Goal: Task Accomplishment & Management: Complete application form

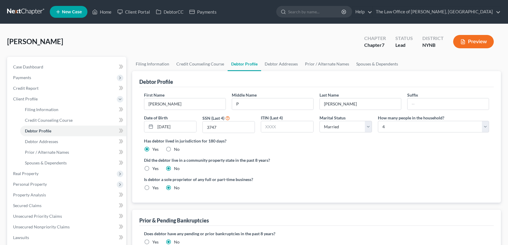
select select "1"
select select "3"
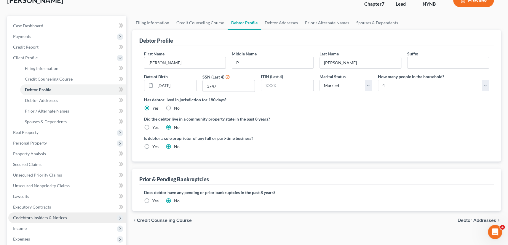
scroll to position [108, 0]
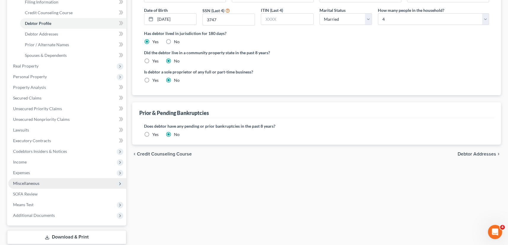
click at [34, 186] on span "Miscellaneous" at bounding box center [67, 183] width 118 height 11
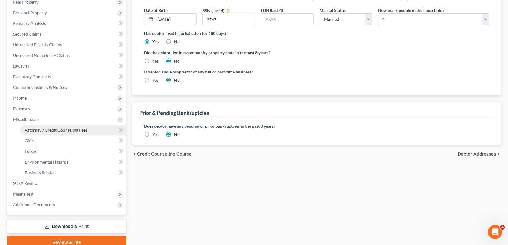
drag, startPoint x: 51, startPoint y: 131, endPoint x: 74, endPoint y: 131, distance: 23.1
click at [51, 131] on span "Attorney / Credit Counseling Fees" at bounding box center [56, 130] width 63 height 5
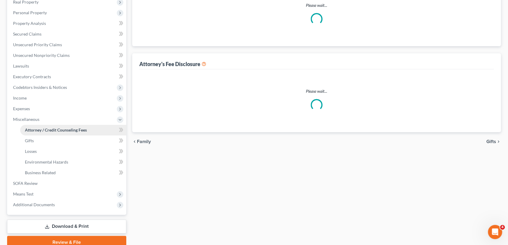
scroll to position [107, 0]
select select "1"
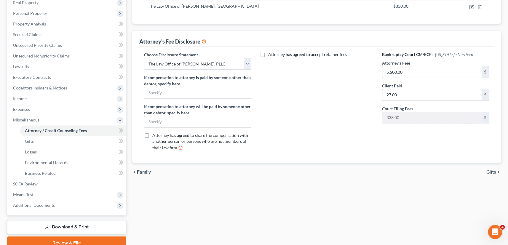
scroll to position [0, 0]
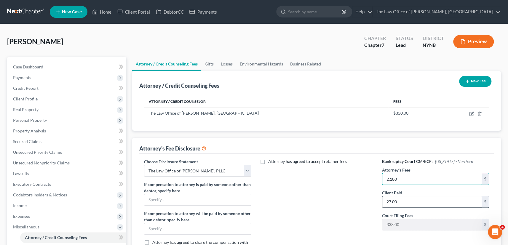
type input "2,180"
type input "350"
click at [231, 46] on div "Fretto, Christopher Upgraded Chapter Chapter 7 Status Lead District NYNB Preview" at bounding box center [254, 44] width 494 height 26
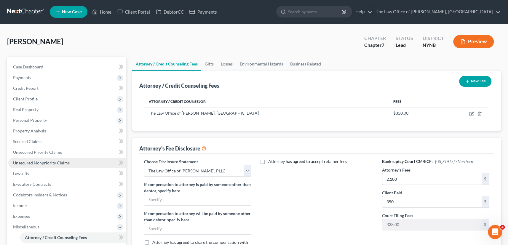
drag, startPoint x: 35, startPoint y: 161, endPoint x: 51, endPoint y: 162, distance: 16.0
click at [34, 162] on span "Unsecured Nonpriority Claims" at bounding box center [41, 162] width 57 height 5
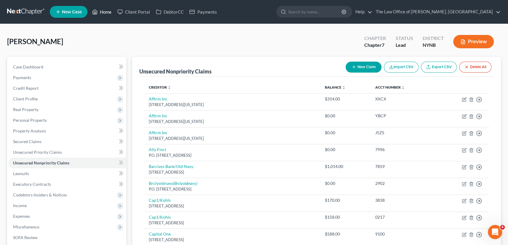
click at [103, 14] on link "Home" at bounding box center [101, 12] width 25 height 11
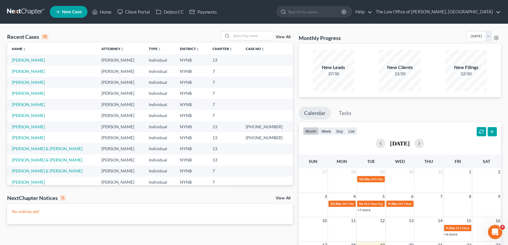
click at [32, 63] on td "[PERSON_NAME]" at bounding box center [52, 60] width 90 height 11
click at [33, 59] on link "[PERSON_NAME]" at bounding box center [28, 60] width 33 height 5
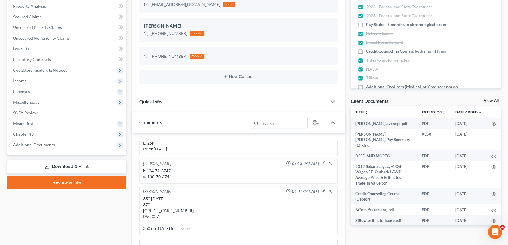
scroll to position [135, 0]
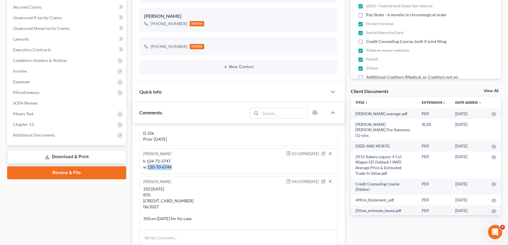
drag, startPoint x: 174, startPoint y: 166, endPoint x: 147, endPoint y: 167, distance: 26.1
click at [147, 167] on div "h 124-72-3747 w 130-70-6744" at bounding box center [238, 164] width 191 height 12
copy div "130-70-6744"
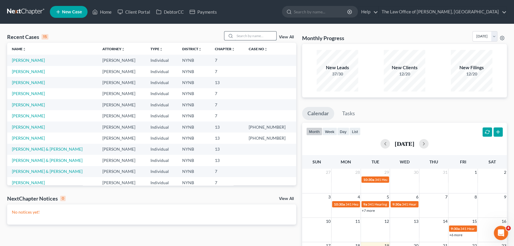
click at [258, 38] on input "search" at bounding box center [256, 35] width 42 height 9
type input "fretto"
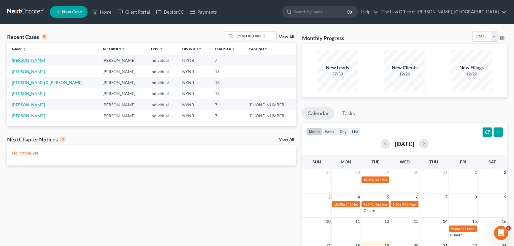
click at [37, 60] on link "Fretto, Christopher" at bounding box center [28, 60] width 33 height 5
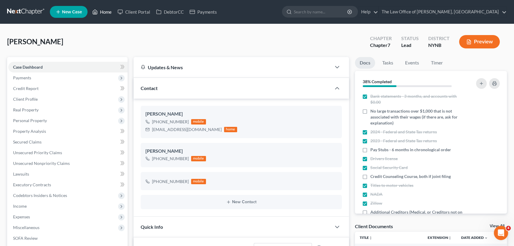
click at [99, 12] on link "Home" at bounding box center [101, 12] width 25 height 11
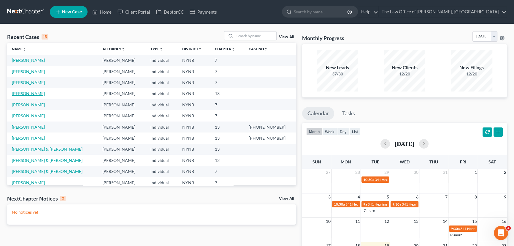
click at [29, 95] on link "[PERSON_NAME]" at bounding box center [28, 93] width 33 height 5
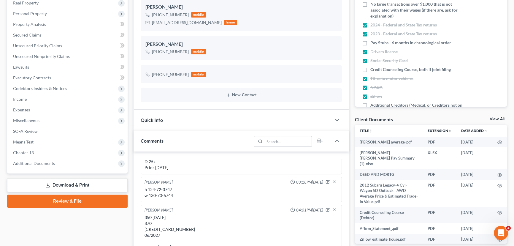
scroll to position [108, 0]
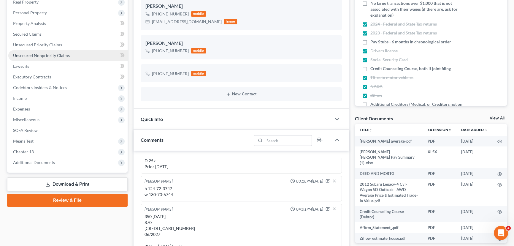
drag, startPoint x: 31, startPoint y: 55, endPoint x: 42, endPoint y: 55, distance: 11.0
click at [31, 55] on span "Unsecured Nonpriority Claims" at bounding box center [41, 55] width 57 height 5
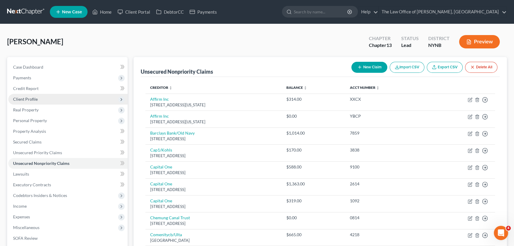
click at [26, 100] on span "Client Profile" at bounding box center [25, 98] width 25 height 5
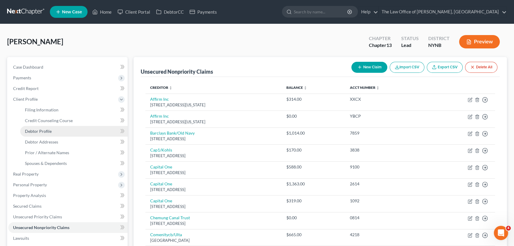
click at [47, 132] on span "Debtor Profile" at bounding box center [38, 130] width 27 height 5
select select "1"
select select "3"
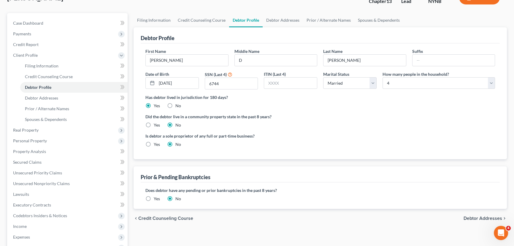
scroll to position [135, 0]
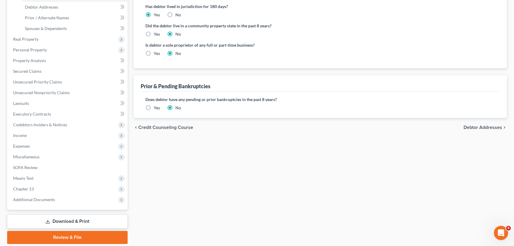
click at [154, 107] on label "Yes" at bounding box center [157, 108] width 6 height 6
click at [156, 107] on input "Yes" at bounding box center [158, 107] width 4 height 4
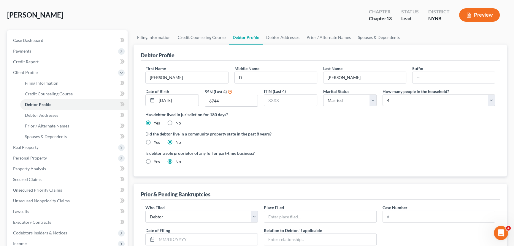
scroll to position [108, 0]
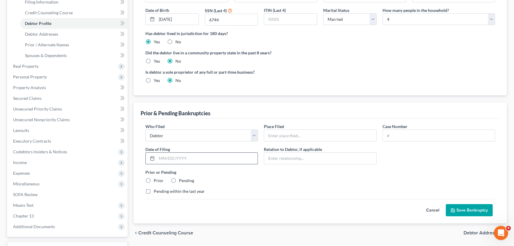
click at [185, 159] on input "text" at bounding box center [207, 157] width 101 height 11
type input "01/18/2019"
click at [290, 134] on input "text" at bounding box center [320, 135] width 112 height 11
type input "Albany"
click at [414, 134] on input "text" at bounding box center [439, 135] width 112 height 11
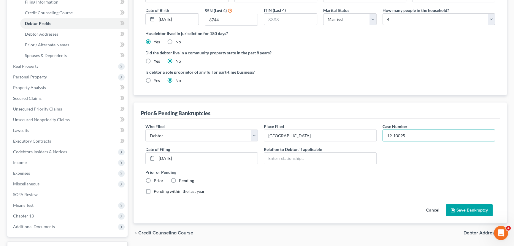
type input "19-10095"
click at [154, 178] on label "Prior" at bounding box center [159, 180] width 10 height 6
click at [156, 178] on input "Prior" at bounding box center [158, 179] width 4 height 4
radio input "true"
click at [462, 208] on button "Save Bankruptcy" at bounding box center [469, 210] width 47 height 12
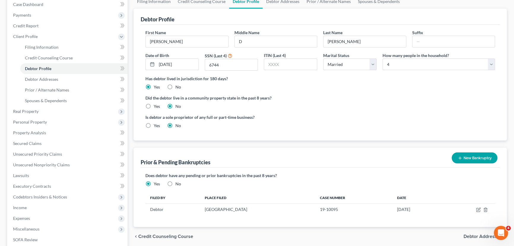
scroll to position [0, 0]
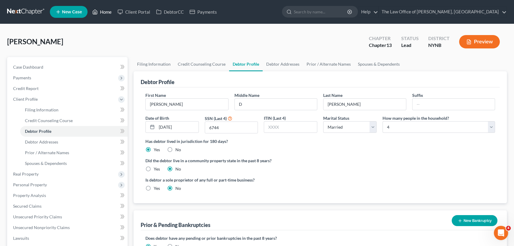
click at [105, 14] on link "Home" at bounding box center [101, 12] width 25 height 11
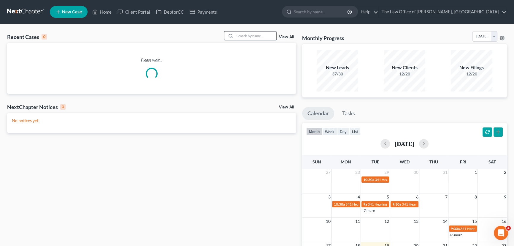
click at [247, 35] on input "search" at bounding box center [256, 35] width 42 height 9
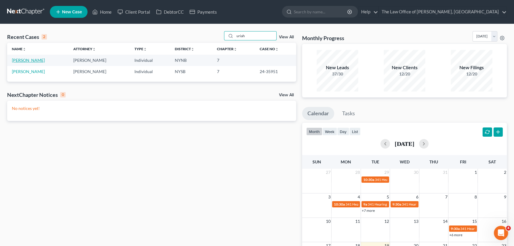
type input "uriah"
click at [27, 59] on link "[PERSON_NAME]" at bounding box center [28, 60] width 33 height 5
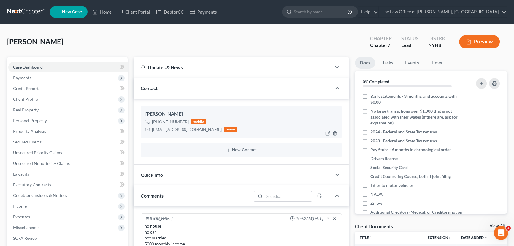
scroll to position [305, 0]
click at [164, 123] on div "+1 (518) 227-2503" at bounding box center [170, 122] width 37 height 6
click at [163, 122] on div "+1 (518) 227-2503" at bounding box center [170, 122] width 37 height 6
drag, startPoint x: 187, startPoint y: 122, endPoint x: 150, endPoint y: 123, distance: 36.8
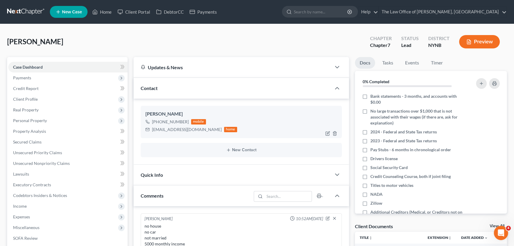
click at [150, 123] on div "+1 (518) 227-2503 mobile" at bounding box center [191, 122] width 92 height 8
copy div "+1 (518) 227-2503"
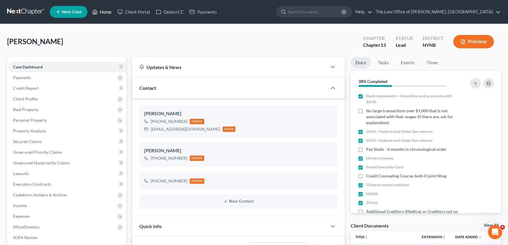
click at [101, 12] on link "Home" at bounding box center [101, 12] width 25 height 11
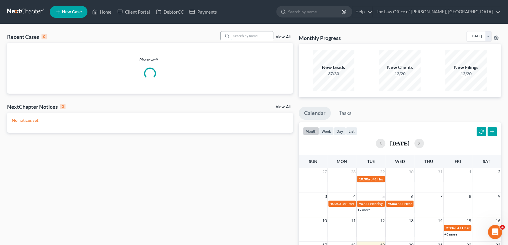
click at [261, 34] on input "search" at bounding box center [253, 35] width 42 height 9
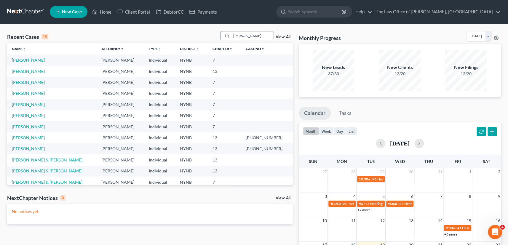
type input "[PERSON_NAME]"
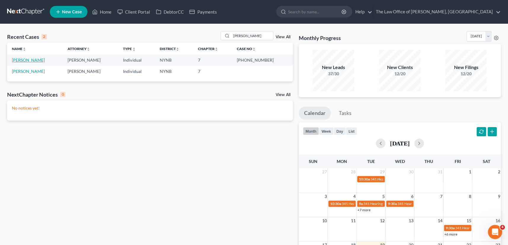
click at [32, 60] on link "[PERSON_NAME]" at bounding box center [28, 60] width 33 height 5
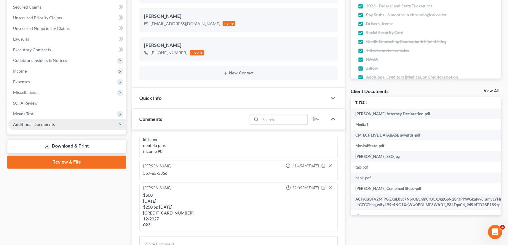
scroll to position [661, 0]
click at [45, 123] on span "Additional Documents" at bounding box center [34, 124] width 42 height 5
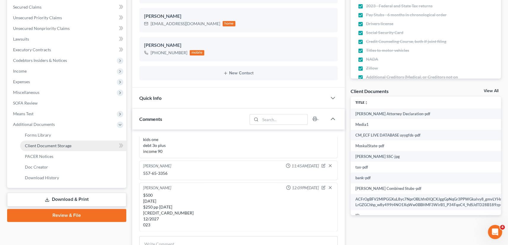
click at [42, 144] on span "Client Document Storage" at bounding box center [48, 145] width 47 height 5
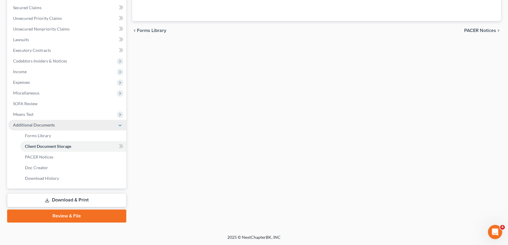
scroll to position [113, 0]
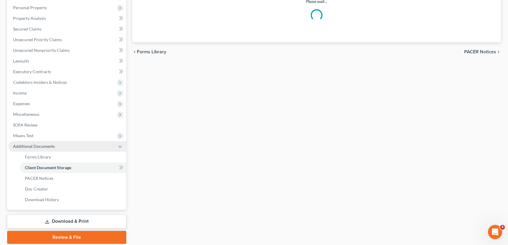
select select "1"
select select "5"
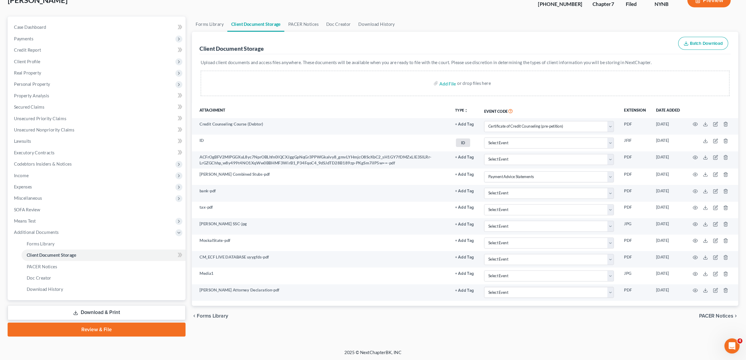
scroll to position [19, 0]
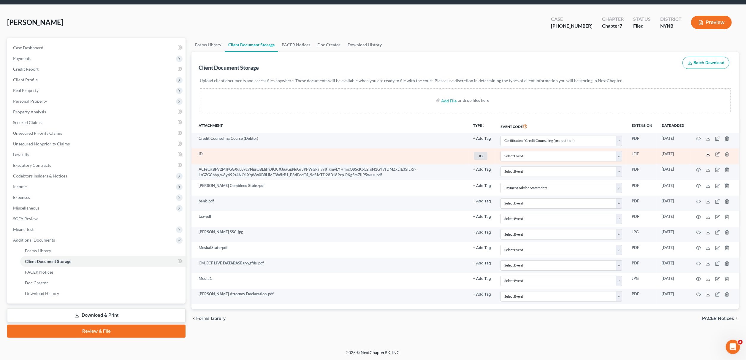
click at [508, 155] on icon at bounding box center [707, 154] width 5 height 5
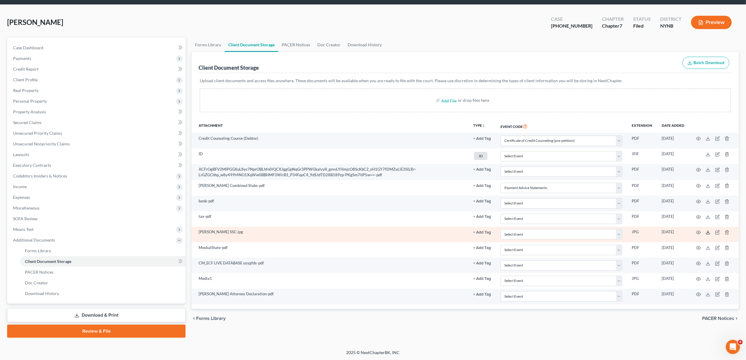
click at [508, 233] on icon at bounding box center [707, 232] width 5 height 5
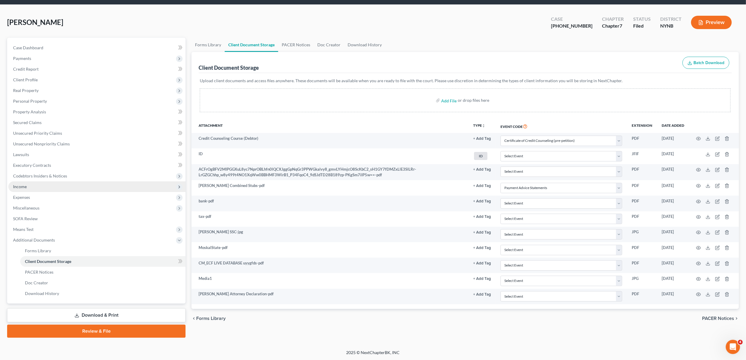
click at [31, 186] on span "Income" at bounding box center [96, 186] width 177 height 11
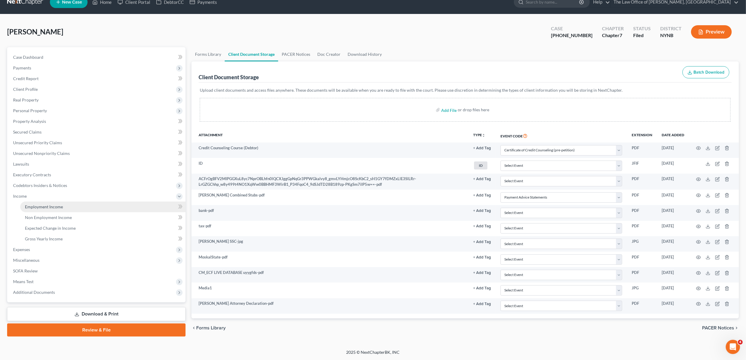
scroll to position [11, 0]
click at [44, 194] on span "Income" at bounding box center [96, 196] width 177 height 11
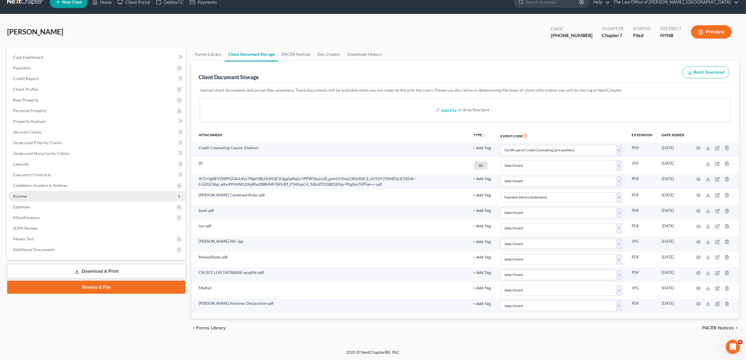
click at [33, 192] on span "Income" at bounding box center [96, 196] width 177 height 11
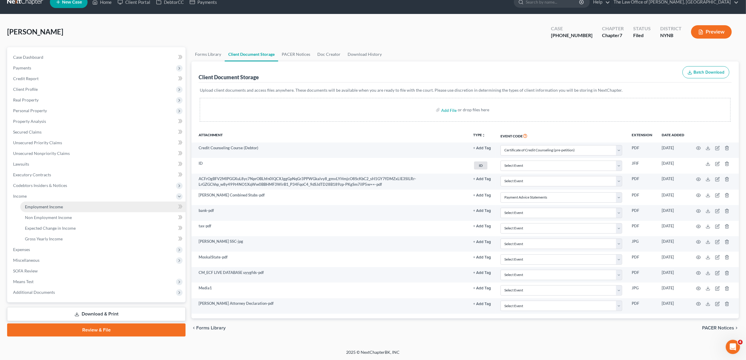
click at [36, 201] on link "Employment Income" at bounding box center [102, 206] width 165 height 11
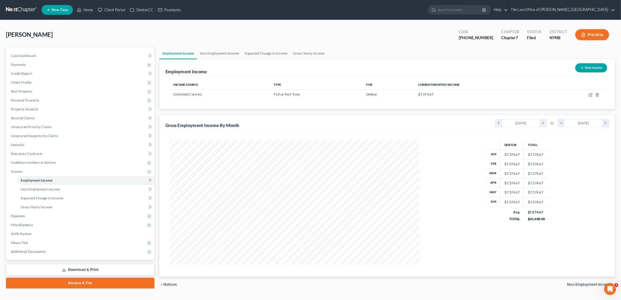
scroll to position [150, 312]
click at [40, 245] on span "Additional Documents" at bounding box center [34, 301] width 42 height 5
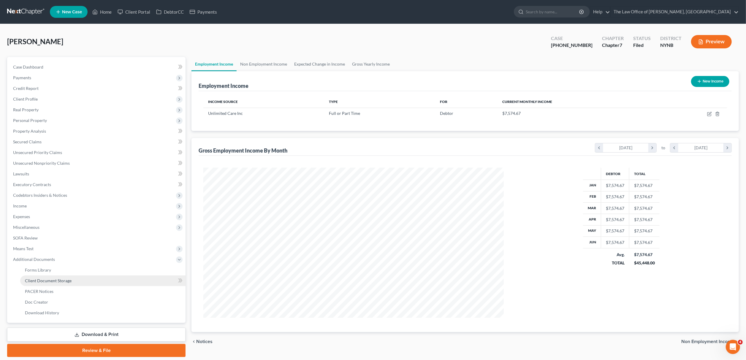
click at [68, 245] on span "Client Document Storage" at bounding box center [48, 280] width 47 height 5
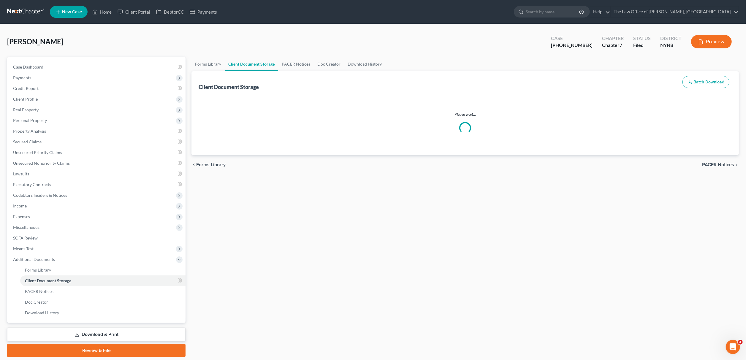
select select "1"
select select "5"
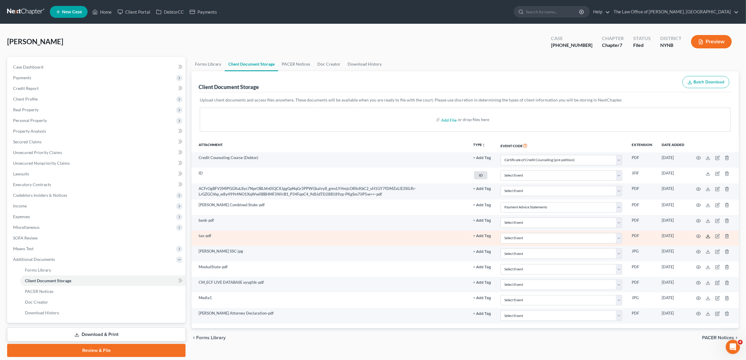
click at [508, 236] on polyline at bounding box center [708, 236] width 2 height 1
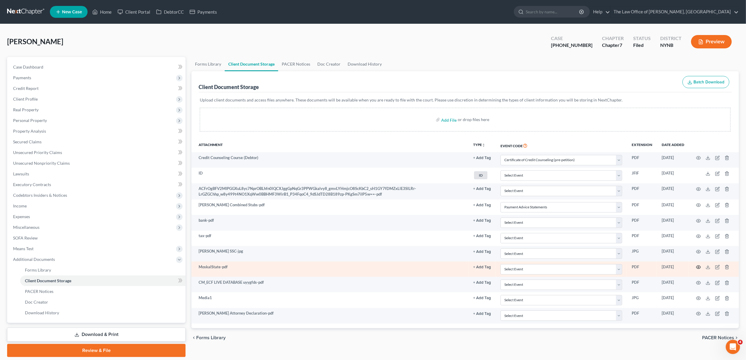
click at [508, 245] on icon "button" at bounding box center [698, 267] width 5 height 5
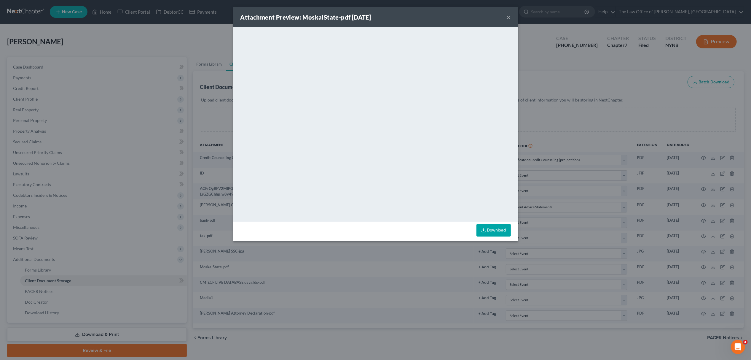
click at [508, 15] on button "×" at bounding box center [509, 17] width 4 height 7
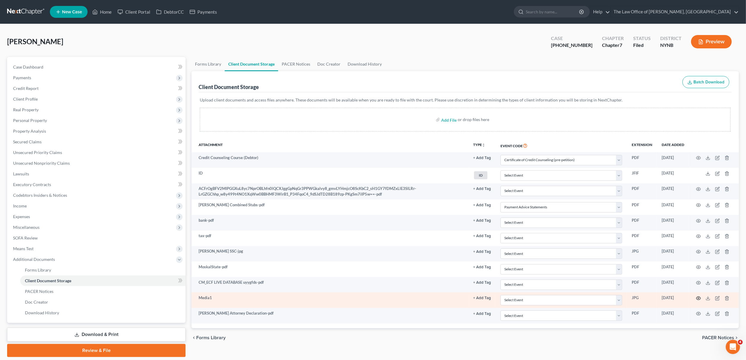
click at [508, 245] on icon "button" at bounding box center [698, 298] width 5 height 5
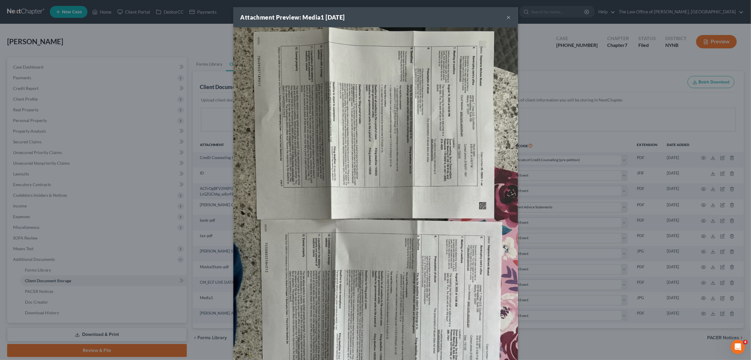
click at [198, 217] on div "Attachment Preview: Media1 [DATE] × Download" at bounding box center [375, 180] width 751 height 360
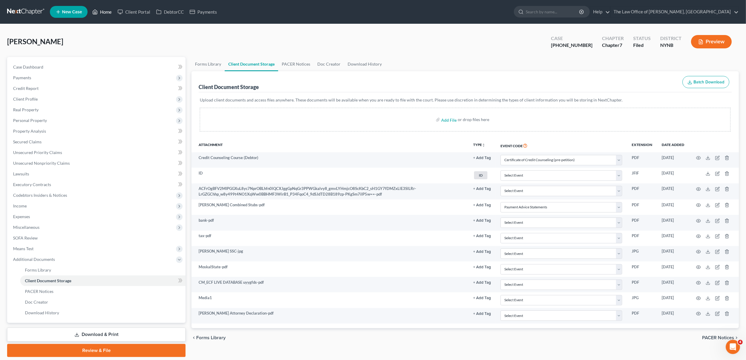
click at [106, 13] on link "Home" at bounding box center [101, 12] width 25 height 11
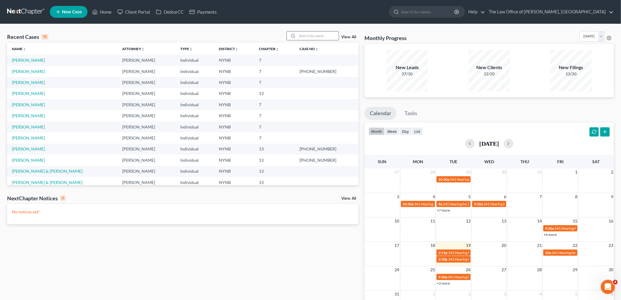
click at [307, 34] on input "search" at bounding box center [318, 35] width 42 height 9
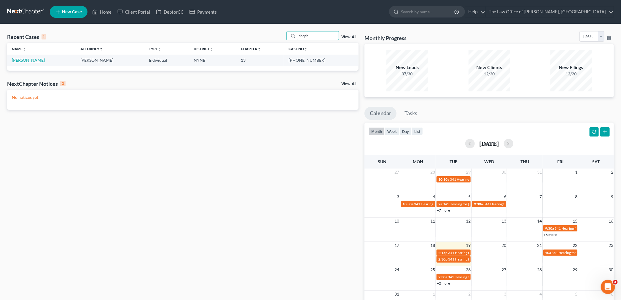
type input "sheph"
click at [36, 60] on link "[PERSON_NAME]" at bounding box center [28, 60] width 33 height 5
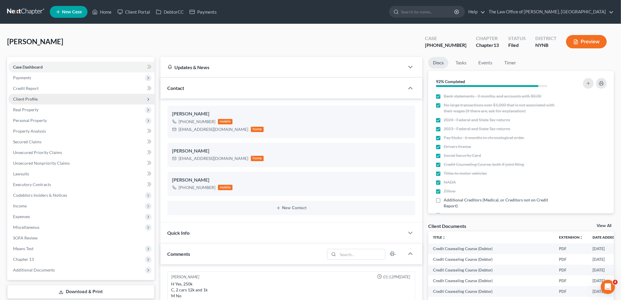
scroll to position [16, 0]
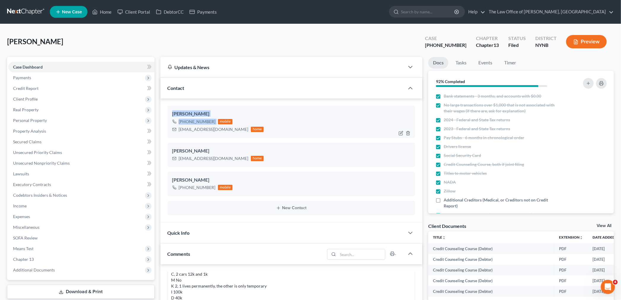
drag, startPoint x: 172, startPoint y: 113, endPoint x: 214, endPoint y: 120, distance: 42.4
click at [217, 120] on div "[PERSON_NAME] [PHONE_NUMBER] mobile [EMAIL_ADDRESS][DOMAIN_NAME] home" at bounding box center [292, 122] width 248 height 32
drag, startPoint x: 223, startPoint y: 113, endPoint x: 158, endPoint y: 97, distance: 66.5
click at [223, 113] on div "[PERSON_NAME]" at bounding box center [291, 113] width 239 height 7
drag, startPoint x: 50, startPoint y: 36, endPoint x: 9, endPoint y: 37, distance: 41.5
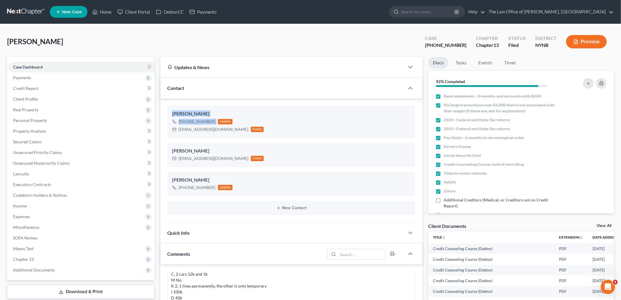
click at [7, 31] on div "[PERSON_NAME] Upgraded Case [PHONE_NUMBER] Chapter Chapter 13 Status Filed Dist…" at bounding box center [310, 302] width 621 height 557
copy span "[PERSON_NAME]"
click at [28, 114] on span "Real Property" at bounding box center [81, 109] width 146 height 11
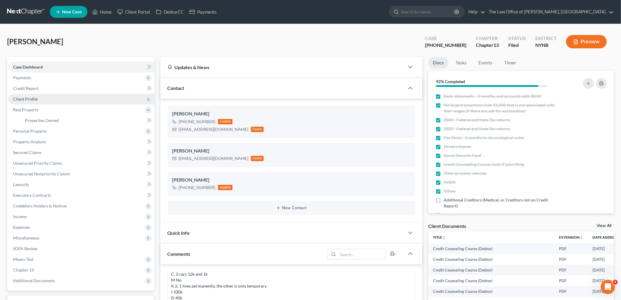
click at [32, 101] on span "Client Profile" at bounding box center [25, 98] width 25 height 5
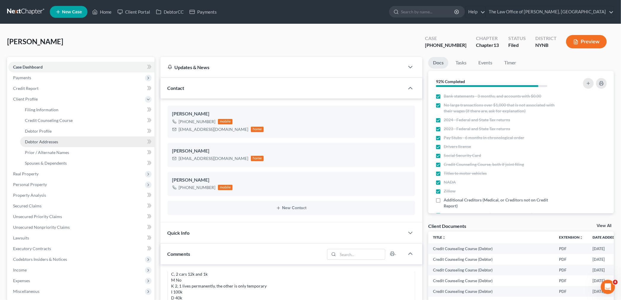
click at [39, 138] on link "Debtor Addresses" at bounding box center [87, 141] width 134 height 11
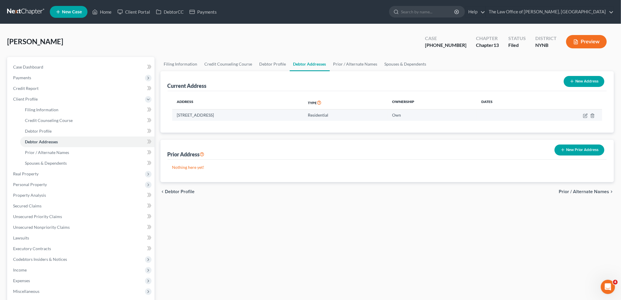
drag, startPoint x: 266, startPoint y: 113, endPoint x: 177, endPoint y: 113, distance: 89.6
click at [177, 113] on td "[STREET_ADDRESS]" at bounding box center [237, 114] width 131 height 11
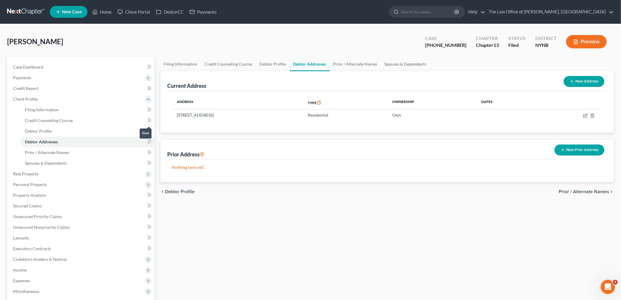
copy td "[STREET_ADDRESS]"
drag, startPoint x: 464, startPoint y: 44, endPoint x: 440, endPoint y: 37, distance: 24.3
click at [440, 37] on div "Case [PHONE_NUMBER]" at bounding box center [445, 43] width 51 height 18
copy div "Case 25-10531-"
click at [107, 12] on link "Home" at bounding box center [101, 12] width 25 height 11
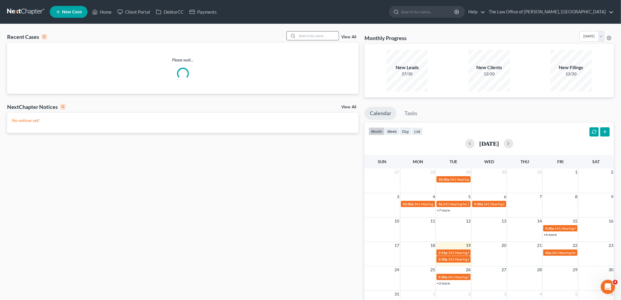
click at [312, 34] on input "search" at bounding box center [318, 35] width 42 height 9
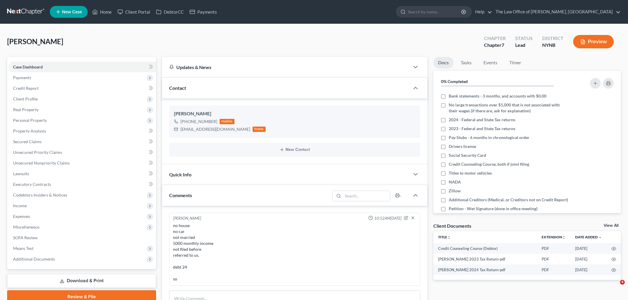
select select "0"
click at [73, 15] on link "New Case" at bounding box center [69, 12] width 38 height 12
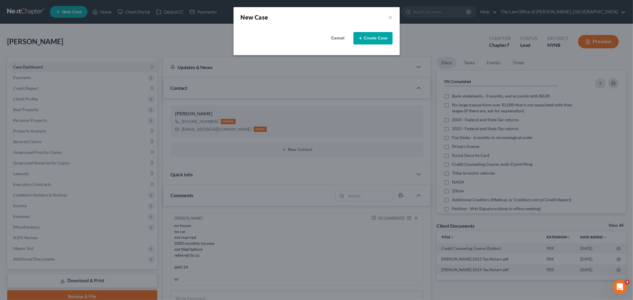
select select "54"
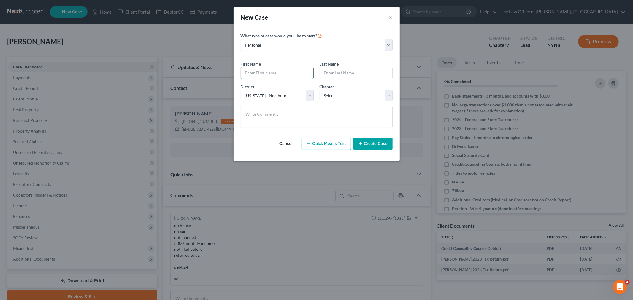
click at [288, 75] on input "text" at bounding box center [277, 72] width 72 height 11
paste input "Ciara"
type input "Ciara"
click at [351, 76] on input "text" at bounding box center [356, 72] width 72 height 11
paste input "Guibault"
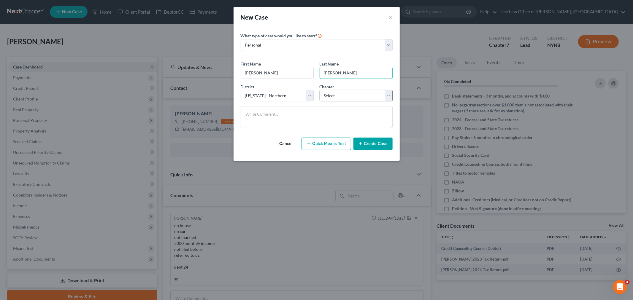
type input "Guibault"
click at [331, 99] on select "Select 7 11 12 13" at bounding box center [356, 96] width 73 height 12
select select "0"
click at [320, 90] on select "Select 7 11 12 13" at bounding box center [356, 96] width 73 height 12
click at [282, 112] on textarea at bounding box center [317, 117] width 152 height 22
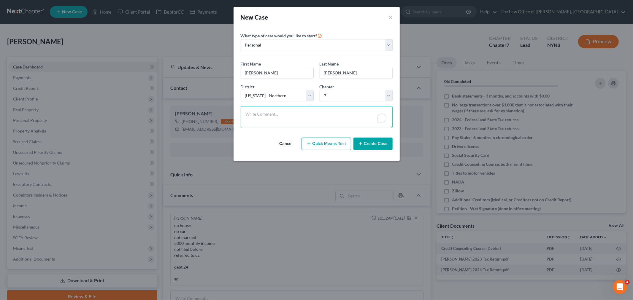
paste textarea "o house rent has a car but financed value 30k/38k in equity 2 motorcycles tryin…"
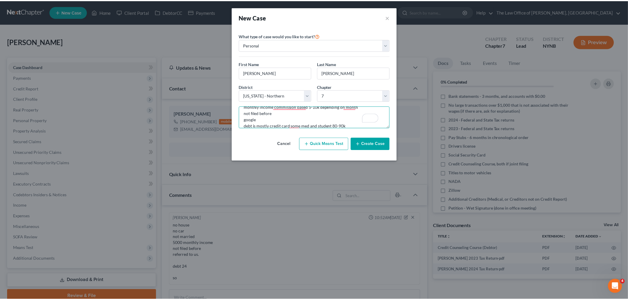
scroll to position [45, 0]
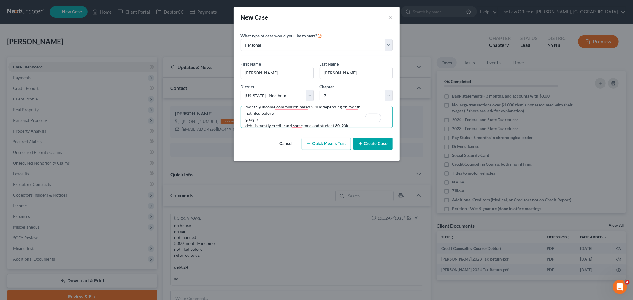
type textarea "o house rent has a car but financed value 30k/38k in equity 2 motorcycles tryin…"
drag, startPoint x: 374, startPoint y: 144, endPoint x: 367, endPoint y: 142, distance: 6.8
click at [374, 144] on button "Create Case" at bounding box center [372, 144] width 39 height 12
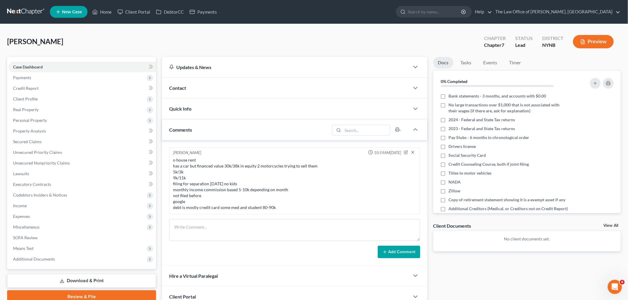
click at [188, 92] on div "Contact" at bounding box center [285, 88] width 247 height 20
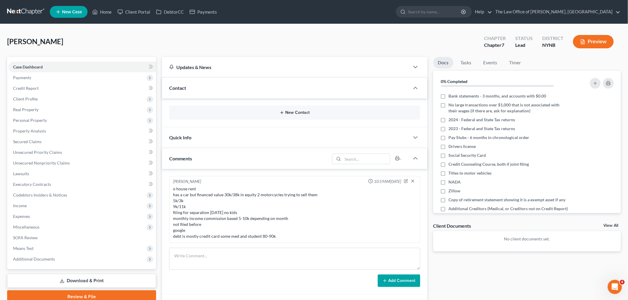
click at [296, 111] on button "New Contact" at bounding box center [294, 112] width 241 height 5
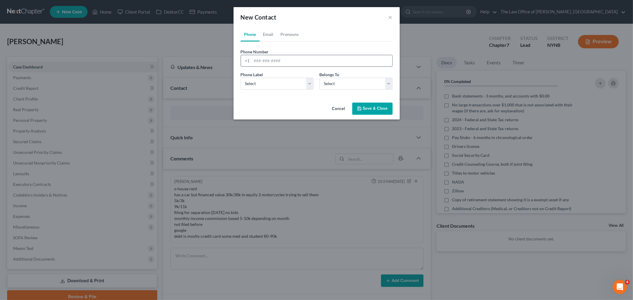
click at [272, 63] on input "tel" at bounding box center [322, 60] width 140 height 11
paste input "980-636-4405"
type input "980-636-4405"
click at [258, 82] on select "Select Mobile Home Work Other" at bounding box center [277, 84] width 73 height 12
select select "0"
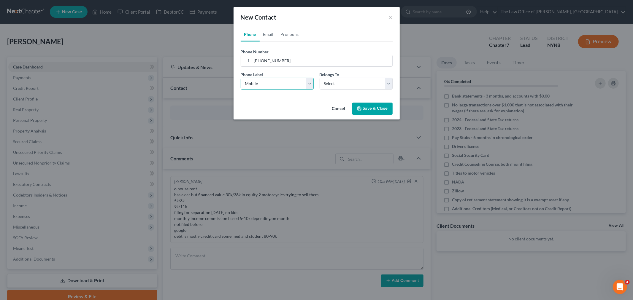
click at [241, 78] on select "Select Mobile Home Work Other" at bounding box center [277, 84] width 73 height 12
drag, startPoint x: 333, startPoint y: 85, endPoint x: 333, endPoint y: 89, distance: 3.9
click at [333, 85] on select "Select Client Other" at bounding box center [356, 84] width 73 height 12
select select "0"
click at [320, 78] on select "Select Client Other" at bounding box center [356, 84] width 73 height 12
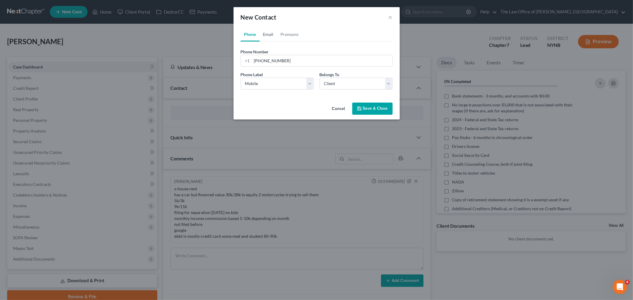
click at [272, 37] on link "Email" at bounding box center [269, 34] width 18 height 14
click at [269, 61] on input "email" at bounding box center [322, 60] width 140 height 11
paste input "csguibault@gmail.com"
type input "csguibault@gmail.com"
drag, startPoint x: 276, startPoint y: 83, endPoint x: 268, endPoint y: 88, distance: 9.3
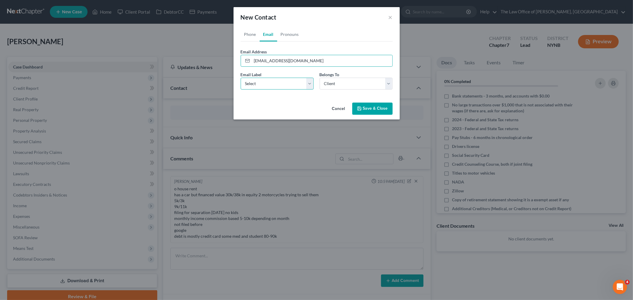
click at [276, 83] on select "Select Home Work Other" at bounding box center [277, 84] width 73 height 12
select select "0"
click at [241, 78] on select "Select Home Work Other" at bounding box center [277, 84] width 73 height 12
click at [376, 108] on button "Save & Close" at bounding box center [372, 109] width 40 height 12
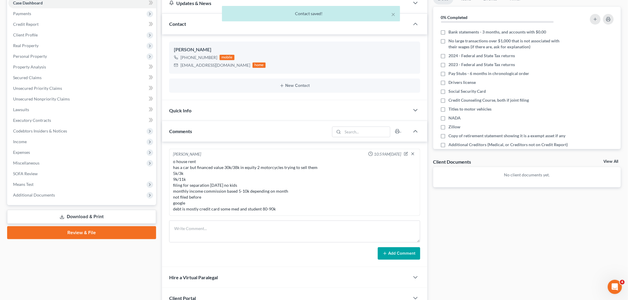
scroll to position [137, 0]
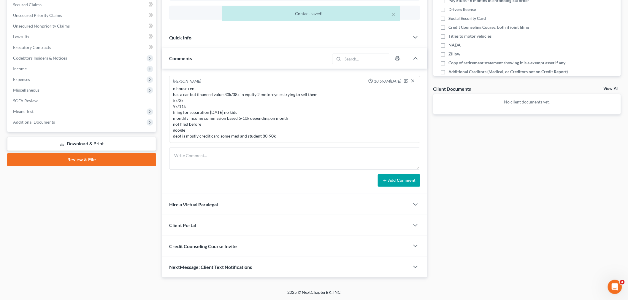
click at [227, 226] on div "Client Portal" at bounding box center [285, 225] width 247 height 20
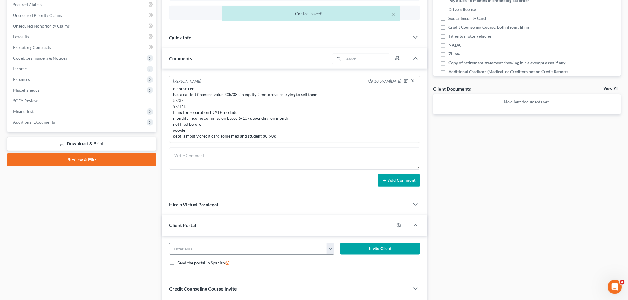
click at [195, 245] on input "email" at bounding box center [248, 249] width 158 height 11
paste input "csguibault@gmail.com"
type input "csguibault@gmail.com"
click at [381, 252] on button "Invite Client" at bounding box center [380, 249] width 80 height 12
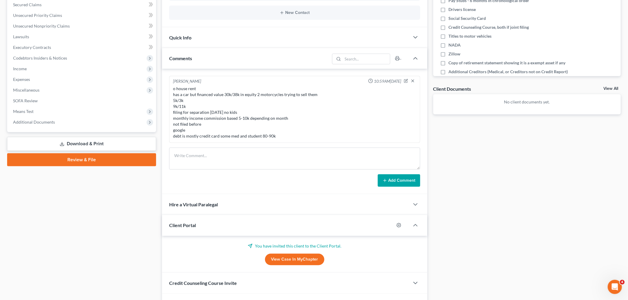
scroll to position [174, 0]
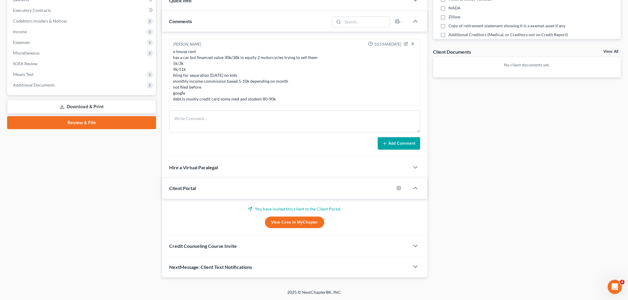
click at [228, 252] on div "Credit Counseling Course Invite" at bounding box center [285, 246] width 247 height 20
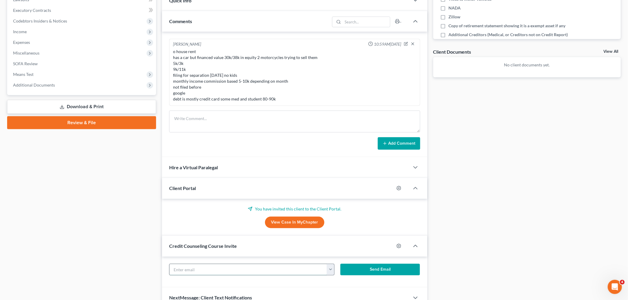
click at [206, 268] on input "text" at bounding box center [248, 269] width 158 height 11
paste input "csguibault@gmail.com"
type input "csguibault@gmail.com"
click at [408, 271] on button "Send Email" at bounding box center [380, 270] width 80 height 12
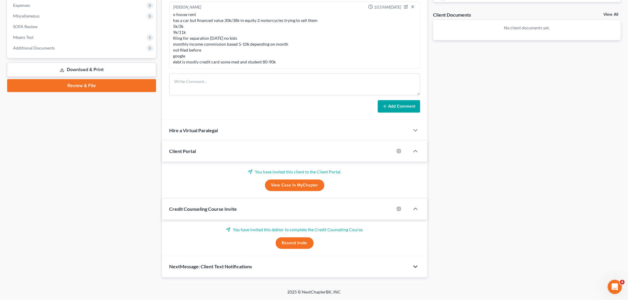
click at [414, 268] on icon "button" at bounding box center [415, 266] width 7 height 7
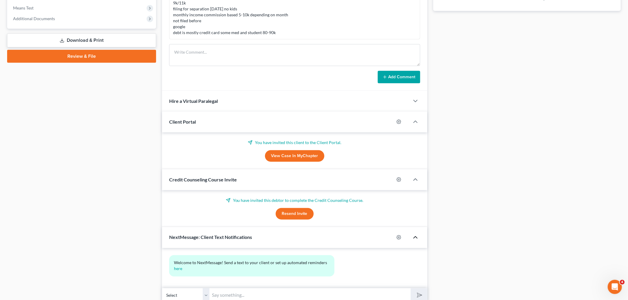
scroll to position [266, 0]
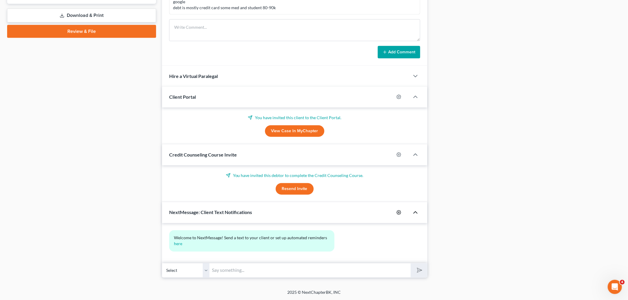
click at [399, 213] on icon "button" at bounding box center [398, 212] width 5 height 5
select select "0"
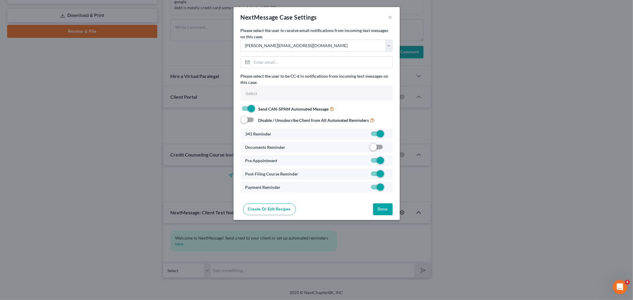
select select
click at [378, 147] on span at bounding box center [377, 147] width 14 height 7
drag, startPoint x: 372, startPoint y: 147, endPoint x: 381, endPoint y: 175, distance: 29.6
click at [387, 149] on label at bounding box center [387, 149] width 0 height 0
click at [390, 147] on input "checkbox" at bounding box center [392, 146] width 4 height 4
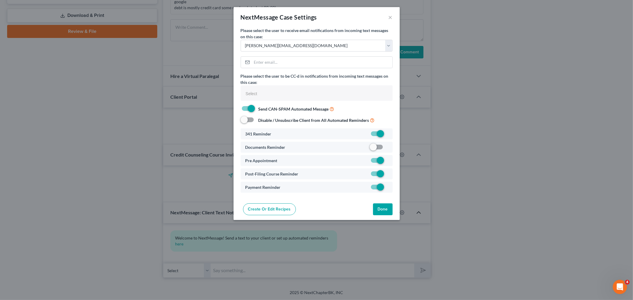
checkbox input "true"
click at [380, 209] on button "Done" at bounding box center [383, 210] width 20 height 12
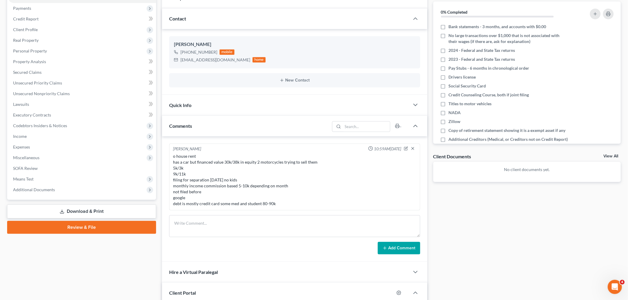
scroll to position [68, 0]
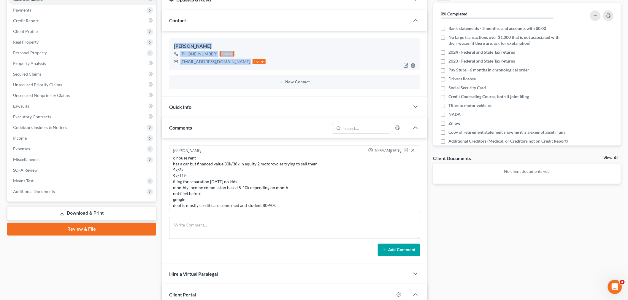
drag, startPoint x: 212, startPoint y: 60, endPoint x: 189, endPoint y: 47, distance: 26.7
click at [172, 46] on div "Ciara Guibault +1 (980) 636-4405 mobile csguibault@gmail.com home" at bounding box center [294, 54] width 251 height 32
copy div "Ciara Guibault +1 (980) 636-4405 mobile csguibault@gmail.com"
